Goal: Information Seeking & Learning: Check status

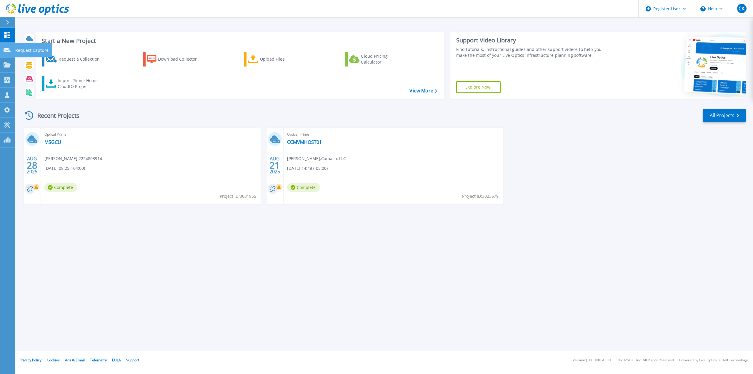
click at [6, 50] on icon at bounding box center [7, 50] width 7 height 4
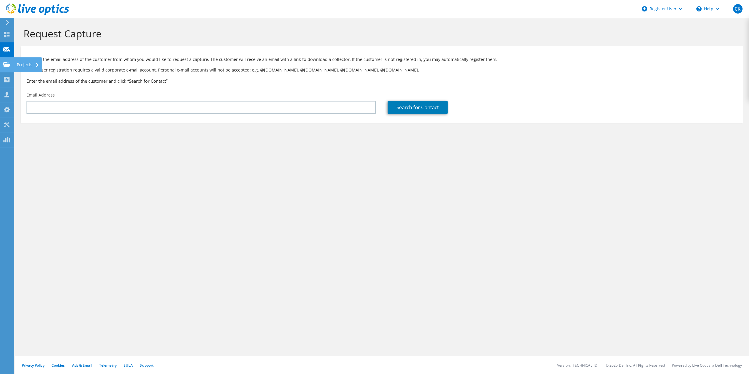
click at [3, 63] on use at bounding box center [6, 64] width 7 height 5
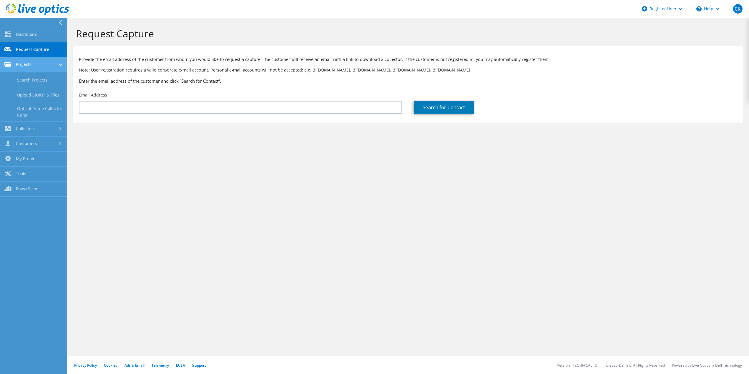
click at [33, 63] on link "Projects" at bounding box center [33, 64] width 67 height 15
click at [32, 64] on link "Projects" at bounding box center [33, 64] width 67 height 15
click at [35, 78] on link "Search Projects" at bounding box center [33, 79] width 67 height 15
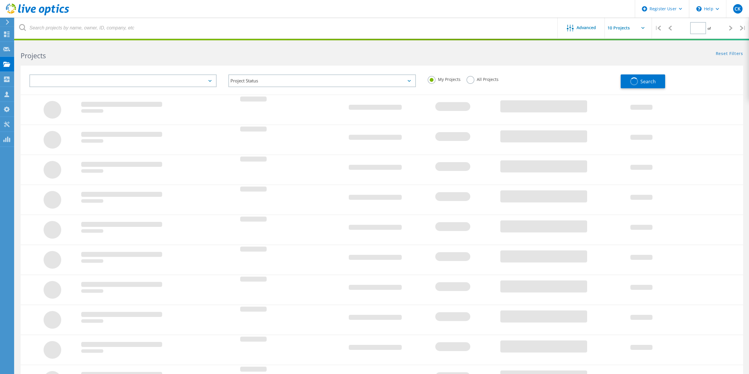
type input "1"
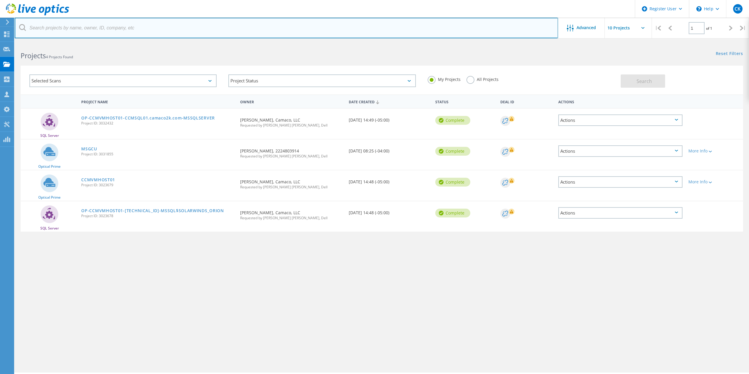
click at [166, 32] on input "text" at bounding box center [286, 28] width 543 height 21
paste input "[EMAIL_ADDRESS][DOMAIN_NAME]"
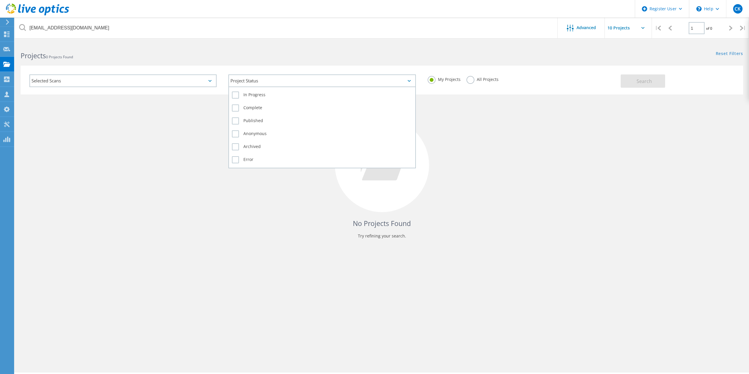
click at [310, 82] on div "Project Status" at bounding box center [321, 80] width 187 height 13
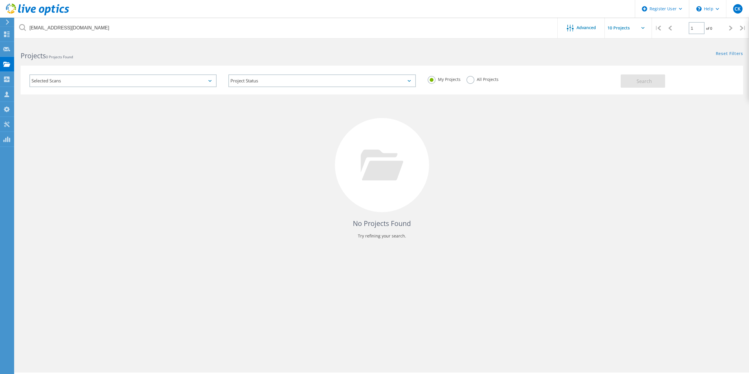
click at [472, 81] on label "All Projects" at bounding box center [482, 79] width 32 height 6
click at [0, 0] on input "All Projects" at bounding box center [0, 0] width 0 height 0
click at [636, 78] on button "Search" at bounding box center [642, 80] width 44 height 13
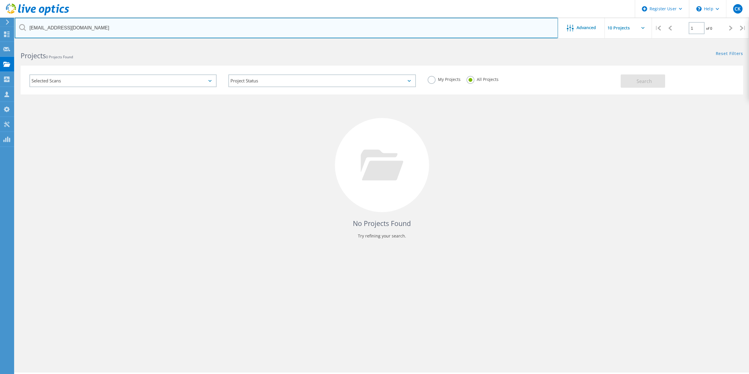
drag, startPoint x: 46, startPoint y: 29, endPoint x: 0, endPoint y: 26, distance: 45.9
click at [0, 43] on div "Register User \n Help Explore Helpful Articles Contact Support CK Dell User Coo…" at bounding box center [374, 216] width 749 height 347
click at [33, 24] on input "cmelton@cislotitle.com" at bounding box center [286, 28] width 543 height 21
type input "@cislotitle.com"
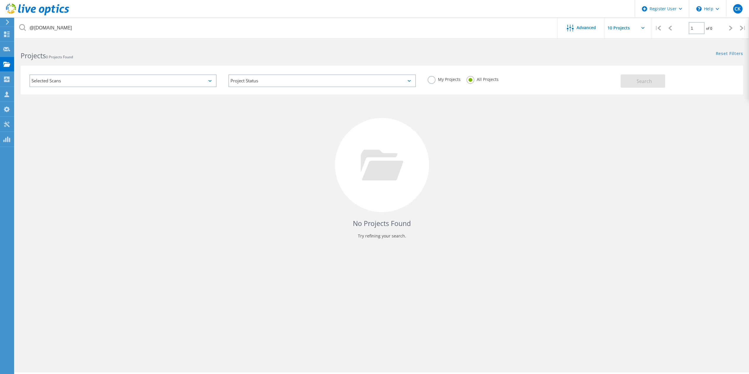
click at [91, 82] on div "Selected Scans" at bounding box center [122, 80] width 187 height 13
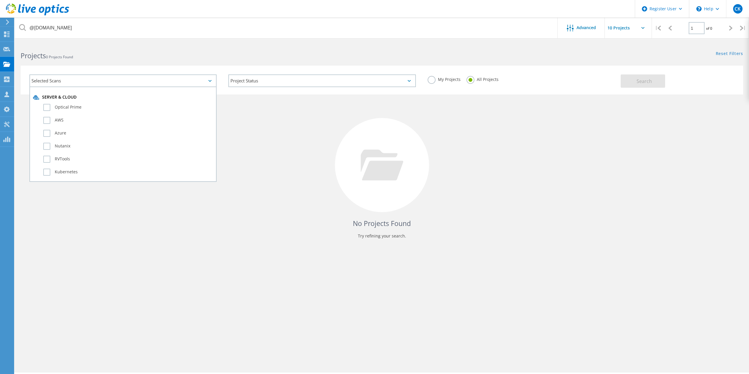
click at [91, 82] on div "Selected Scans" at bounding box center [122, 80] width 187 height 13
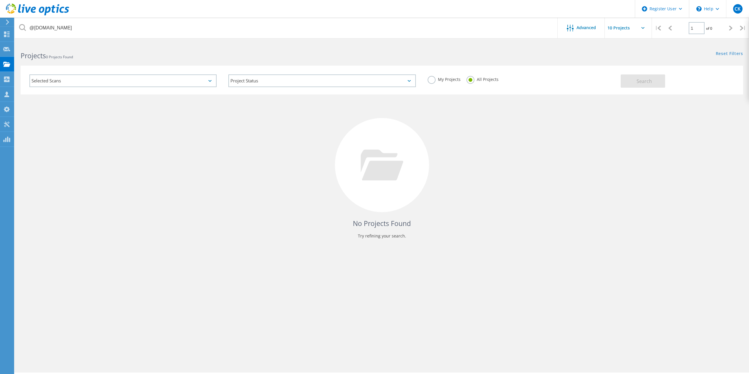
click at [433, 76] on label "My Projects" at bounding box center [443, 79] width 33 height 6
click at [0, 0] on input "My Projects" at bounding box center [0, 0] width 0 height 0
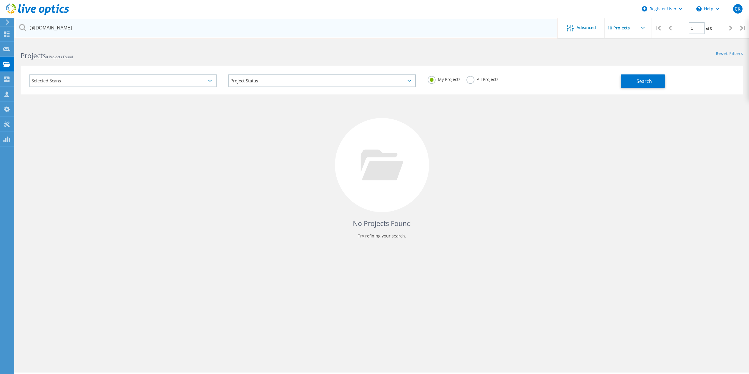
click at [470, 30] on input "@[DOMAIN_NAME]" at bounding box center [286, 28] width 543 height 21
click at [470, 29] on input "@[DOMAIN_NAME]" at bounding box center [286, 28] width 543 height 21
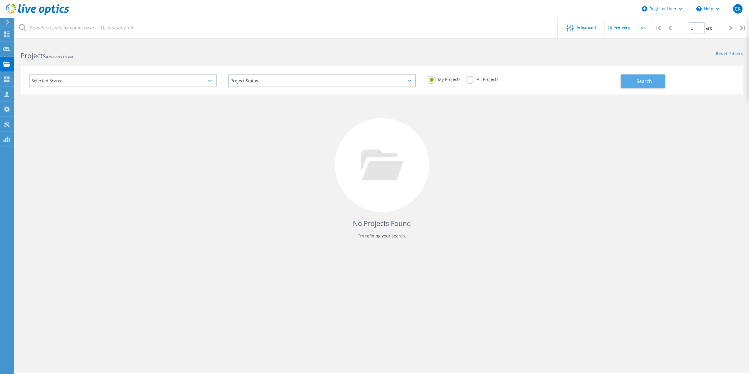
click at [649, 86] on button "Search" at bounding box center [642, 80] width 44 height 13
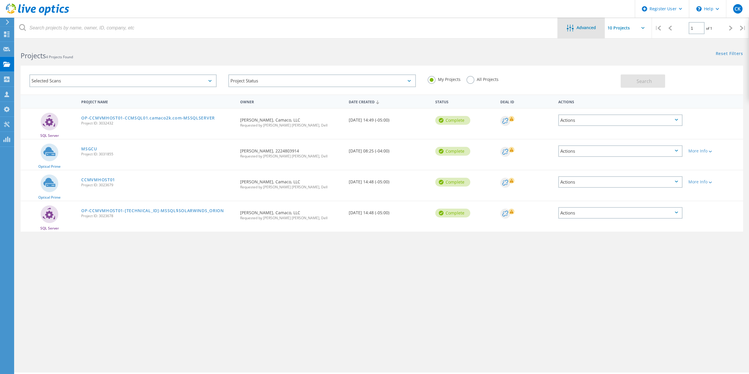
click at [578, 28] on span "Advanced" at bounding box center [585, 28] width 19 height 4
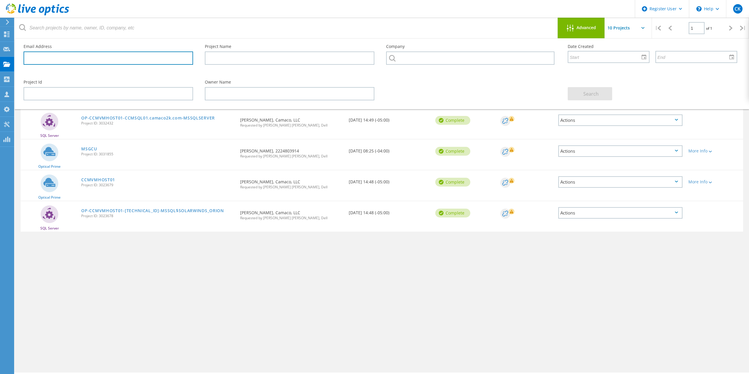
click at [123, 57] on input "text" at bounding box center [108, 57] width 169 height 13
paste input "[EMAIL_ADDRESS][DOMAIN_NAME]"
type input "[EMAIL_ADDRESS][DOMAIN_NAME]"
click at [592, 94] on span "Search" at bounding box center [590, 94] width 15 height 6
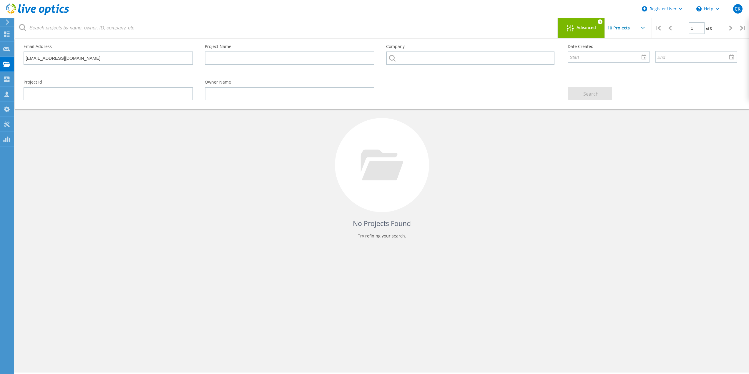
click at [516, 157] on div "No Projects Found Try refining your search." at bounding box center [382, 170] width 722 height 152
click at [588, 33] on div "Advanced 1" at bounding box center [580, 28] width 47 height 21
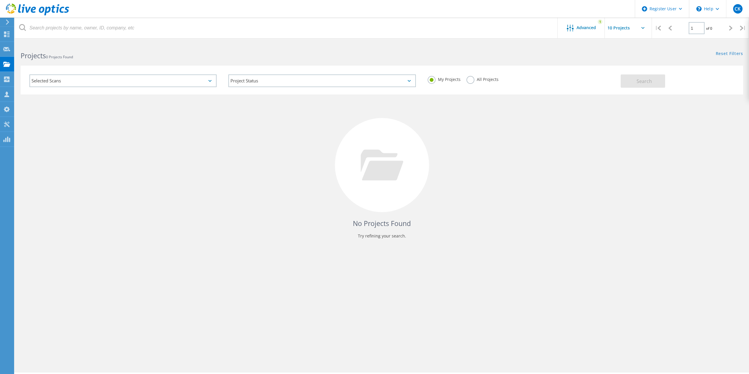
click at [481, 78] on label "All Projects" at bounding box center [482, 79] width 32 height 6
click at [0, 0] on input "All Projects" at bounding box center [0, 0] width 0 height 0
click at [589, 29] on span "Advanced" at bounding box center [585, 28] width 19 height 4
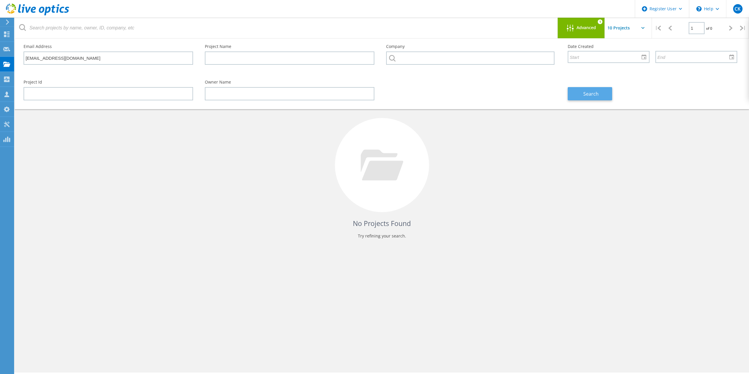
click at [596, 93] on span "Search" at bounding box center [590, 94] width 15 height 6
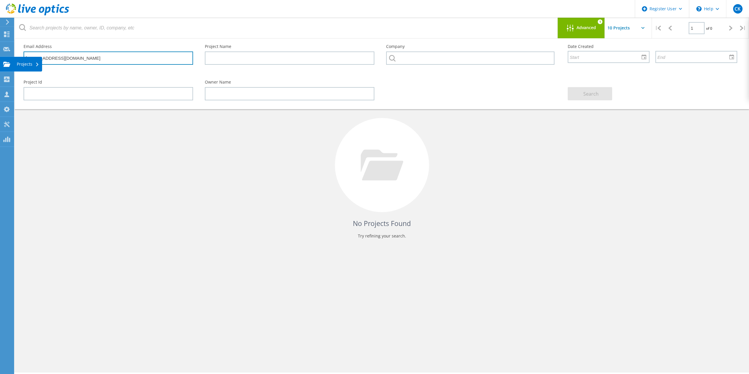
drag, startPoint x: 42, startPoint y: 58, endPoint x: 0, endPoint y: 58, distance: 42.1
click at [0, 58] on div "Register User \n Help Explore Helpful Articles Contact Support CK Dell User Coo…" at bounding box center [374, 216] width 749 height 347
click at [36, 51] on div "Request Capture" at bounding box center [33, 49] width 33 height 4
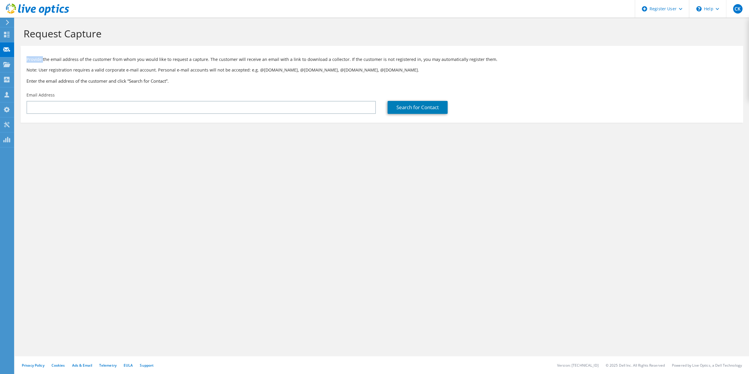
click at [36, 61] on p "Provide the email address of the customer from whom you would like to request a…" at bounding box center [381, 59] width 710 height 6
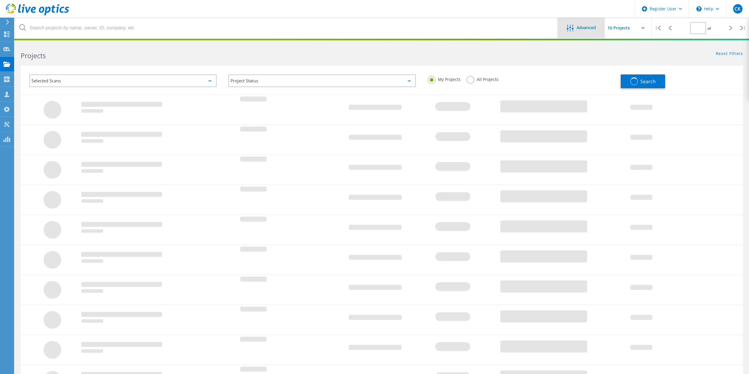
type input "1"
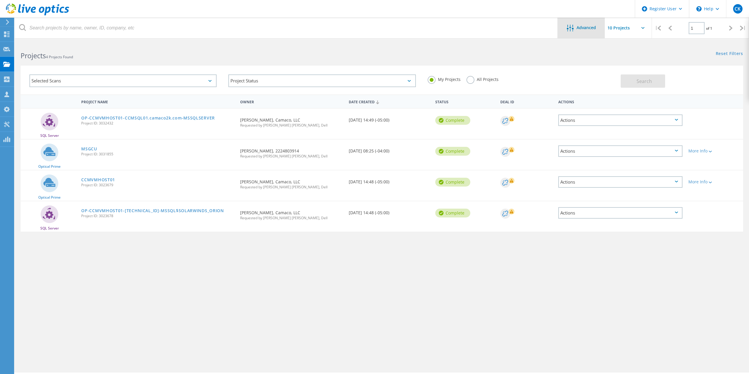
click at [575, 28] on div at bounding box center [572, 28] width 10 height 7
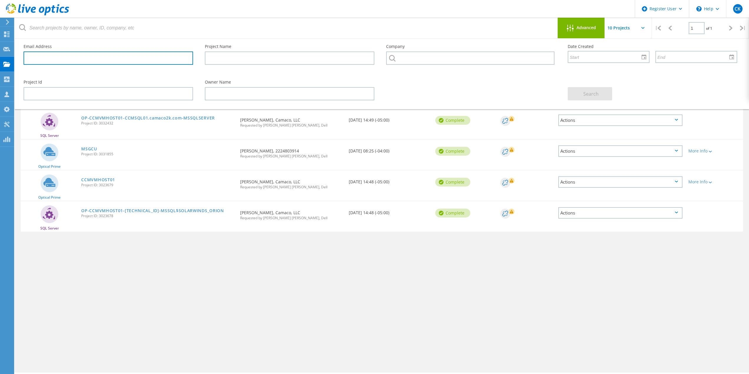
click at [83, 56] on input "text" at bounding box center [108, 57] width 169 height 13
paste input "[EMAIL_ADDRESS][DOMAIN_NAME]"
drag, startPoint x: 42, startPoint y: 58, endPoint x: 24, endPoint y: 59, distance: 18.9
click at [24, 59] on input "[EMAIL_ADDRESS][DOMAIN_NAME]" at bounding box center [108, 57] width 169 height 13
click at [593, 93] on span "Search" at bounding box center [590, 94] width 15 height 6
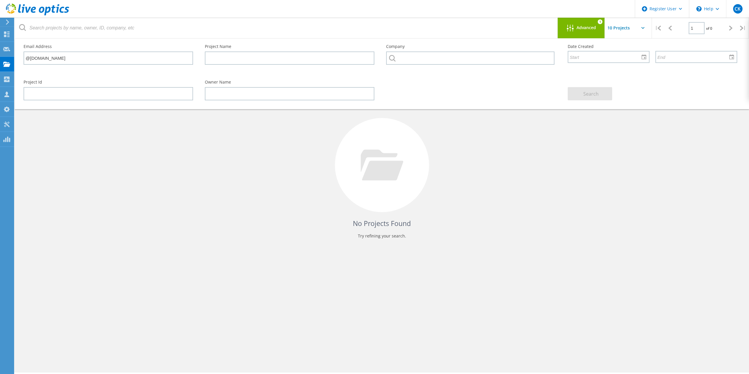
click at [570, 176] on div "No Projects Found Try refining your search." at bounding box center [382, 170] width 722 height 152
click at [574, 36] on div "Advanced 1" at bounding box center [580, 28] width 47 height 21
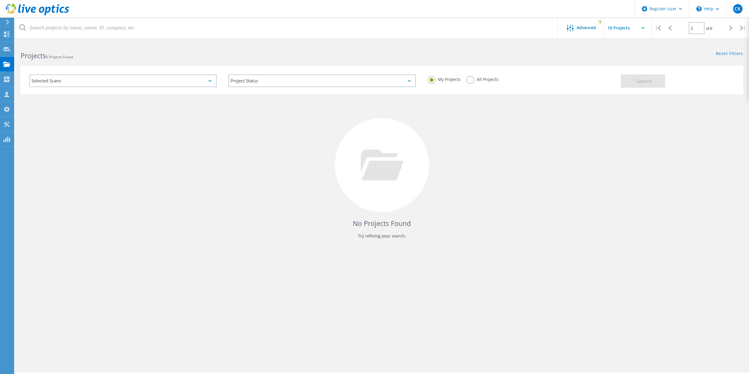
click at [468, 79] on label "All Projects" at bounding box center [482, 79] width 32 height 6
click at [0, 0] on input "All Projects" at bounding box center [0, 0] width 0 height 0
click at [583, 30] on span "Advanced" at bounding box center [585, 28] width 19 height 4
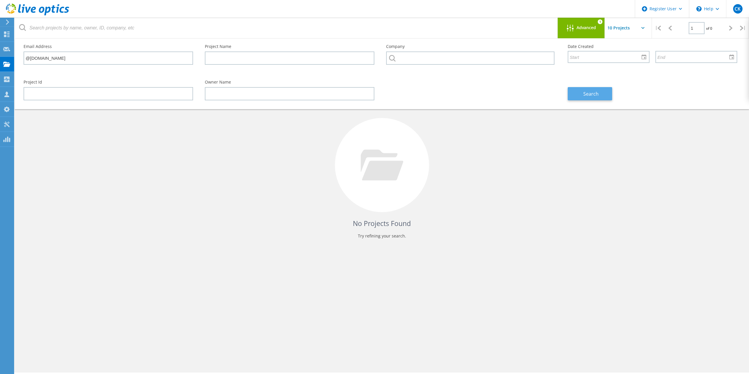
click at [590, 93] on span "Search" at bounding box center [590, 94] width 15 height 6
click at [68, 56] on input "@[DOMAIN_NAME]" at bounding box center [108, 57] width 169 height 13
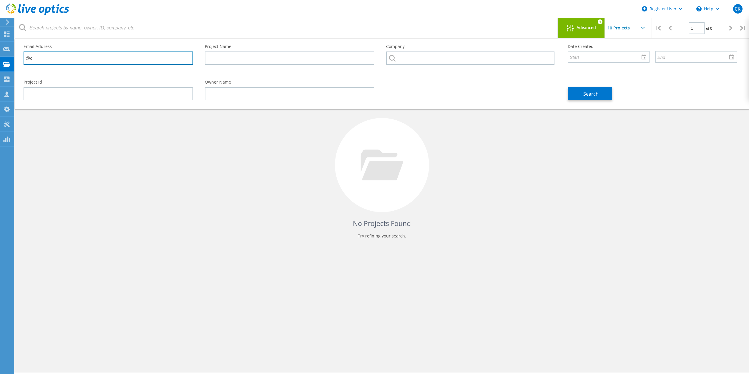
type input "@"
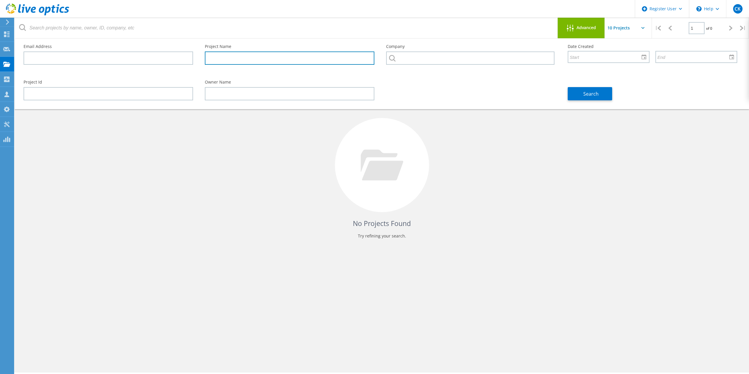
click at [247, 55] on input "text" at bounding box center [289, 57] width 169 height 13
type input "[PERSON_NAME]"
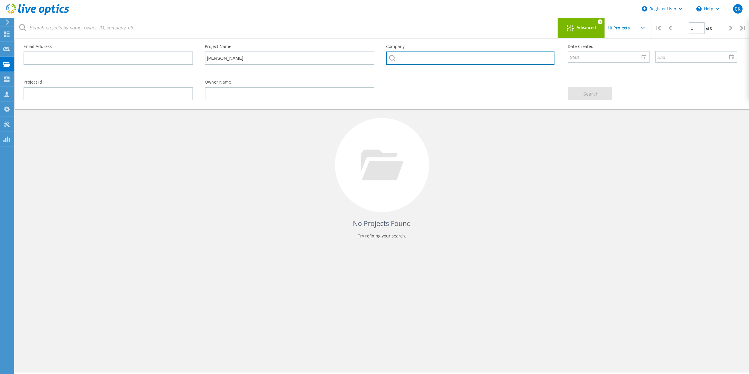
click at [456, 59] on input "text" at bounding box center [470, 57] width 168 height 13
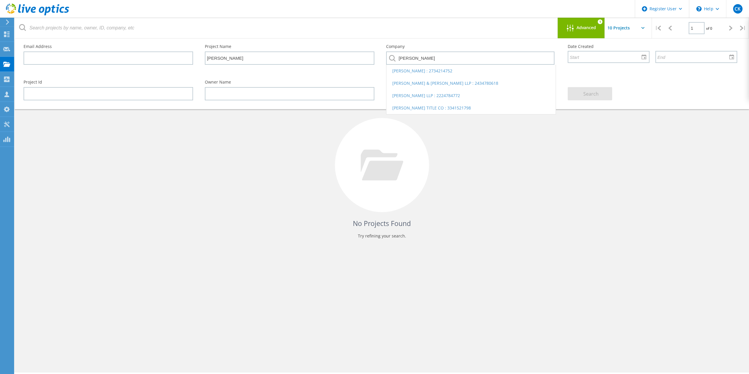
click at [447, 102] on li "[PERSON_NAME] TITLE CO : 3341521798" at bounding box center [470, 108] width 169 height 12
type input "[PERSON_NAME] TITLE CO : 3341521798"
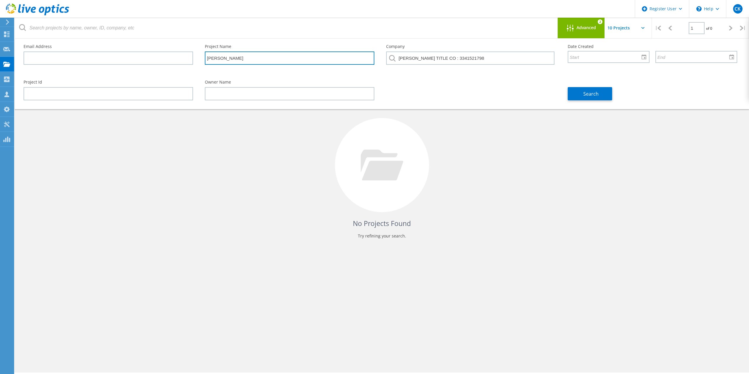
click at [329, 57] on input "[PERSON_NAME]" at bounding box center [289, 57] width 169 height 13
click at [592, 91] on span "Search" at bounding box center [590, 94] width 15 height 6
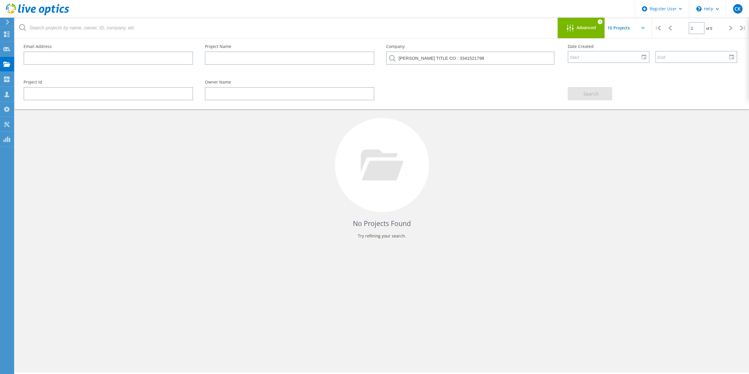
click at [575, 29] on div at bounding box center [572, 28] width 10 height 7
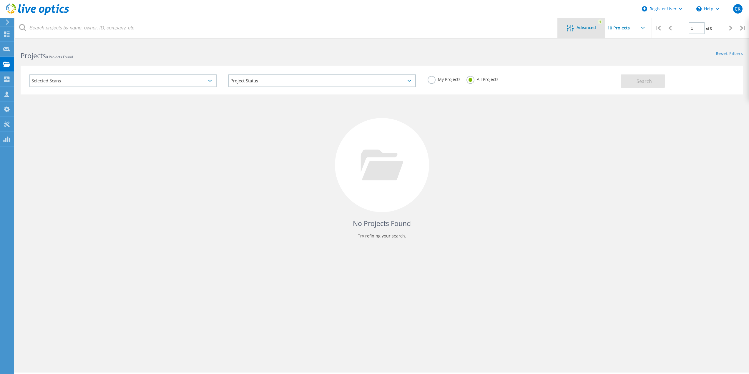
click at [575, 29] on div at bounding box center [572, 28] width 10 height 7
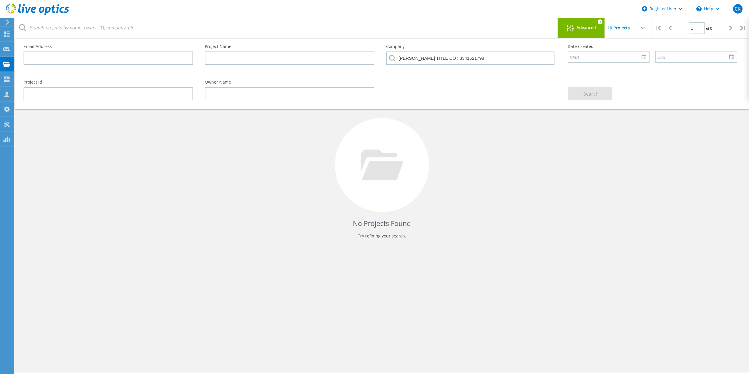
click at [571, 25] on icon at bounding box center [570, 28] width 7 height 7
